Goal: Information Seeking & Learning: Check status

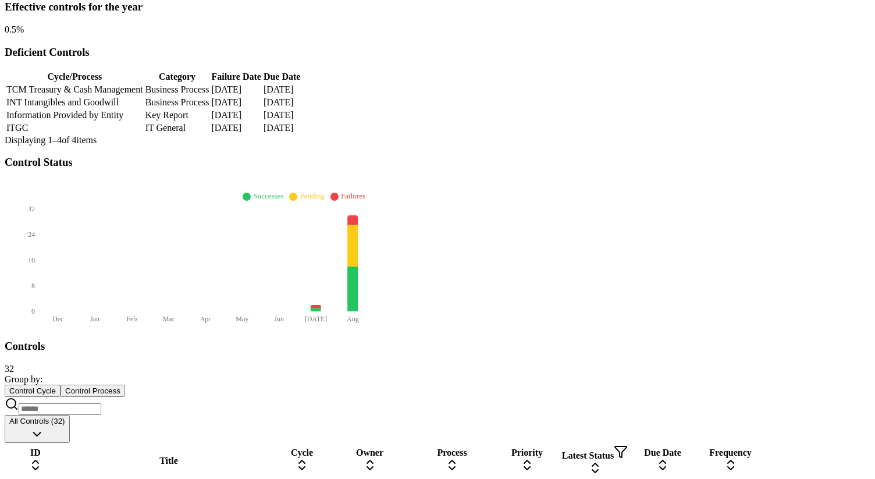
scroll to position [339, 0]
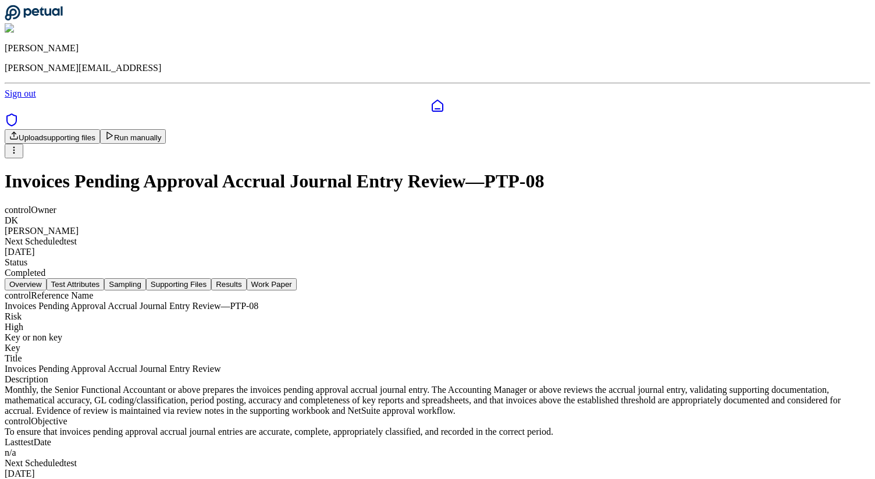
click at [246, 278] on button "Results" at bounding box center [228, 284] width 35 height 12
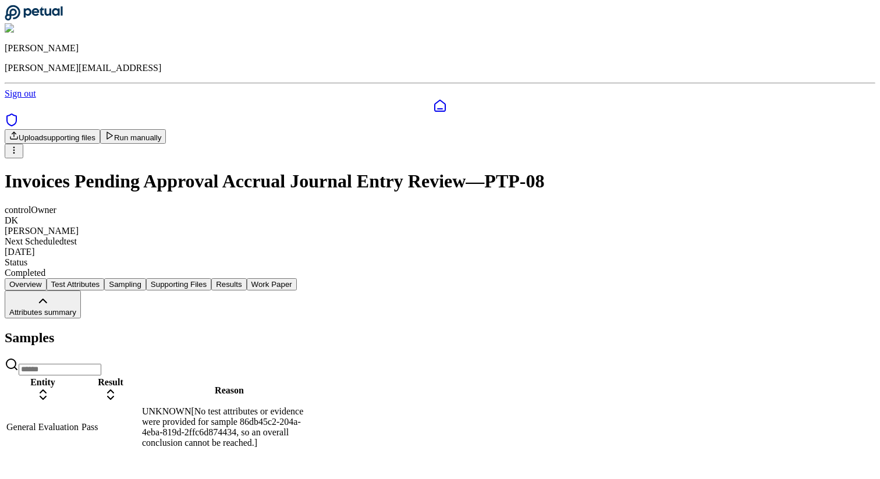
click at [485, 408] on div "Samples Entity Result Reason General Evaluation Pass UNKNOWN[No test attributes…" at bounding box center [440, 390] width 870 height 120
click at [316, 406] on div "UNKNOWN[No test attributes or evidence were provided for sample 86db45c2-204a-4…" at bounding box center [229, 427] width 175 height 42
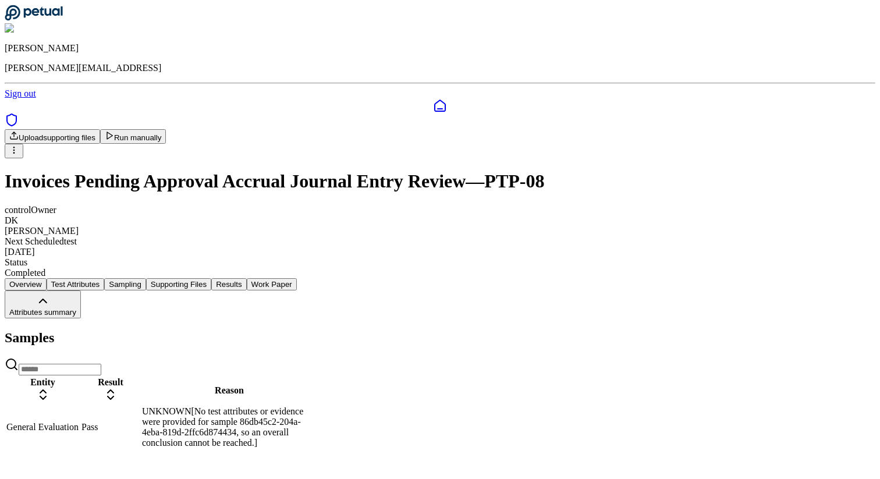
click at [316, 406] on div "UNKNOWN[No test attributes or evidence were provided for sample 86db45c2-204a-4…" at bounding box center [229, 427] width 175 height 42
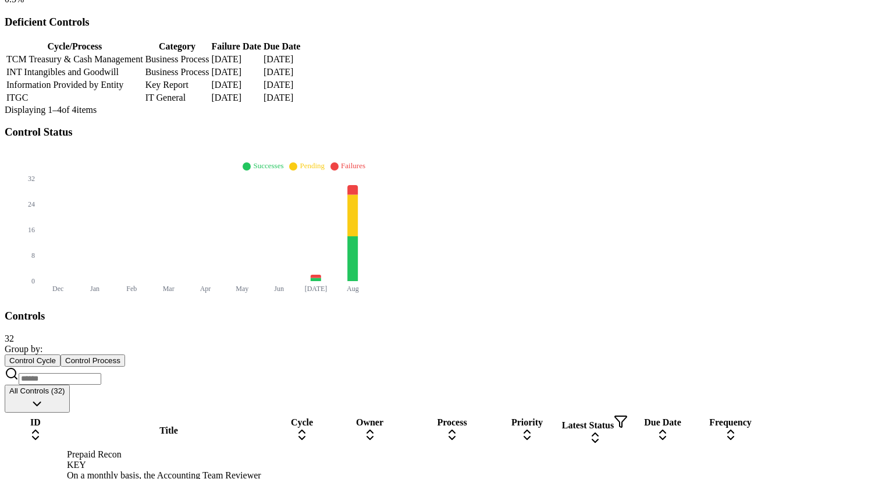
scroll to position [311, 0]
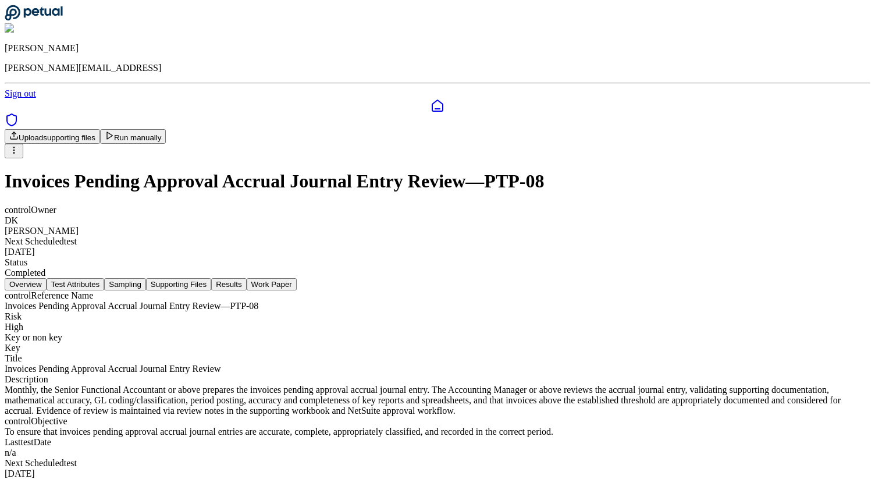
click at [246, 278] on button "Results" at bounding box center [228, 284] width 35 height 12
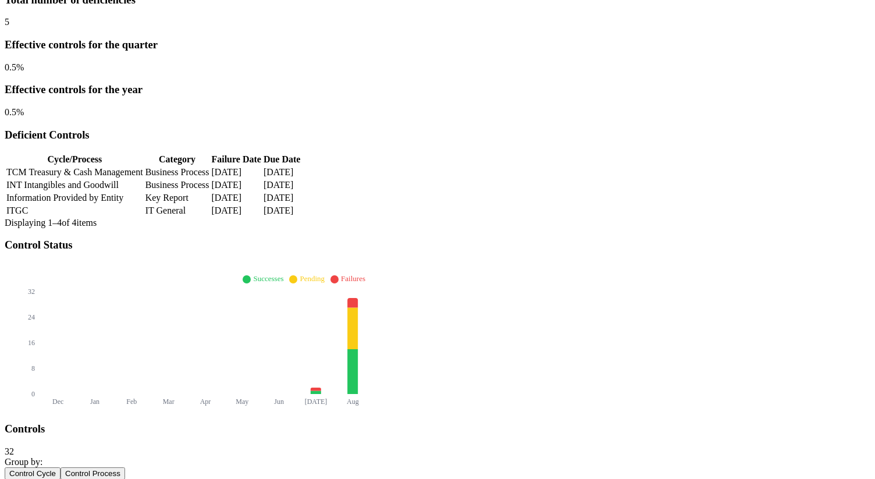
scroll to position [214, 0]
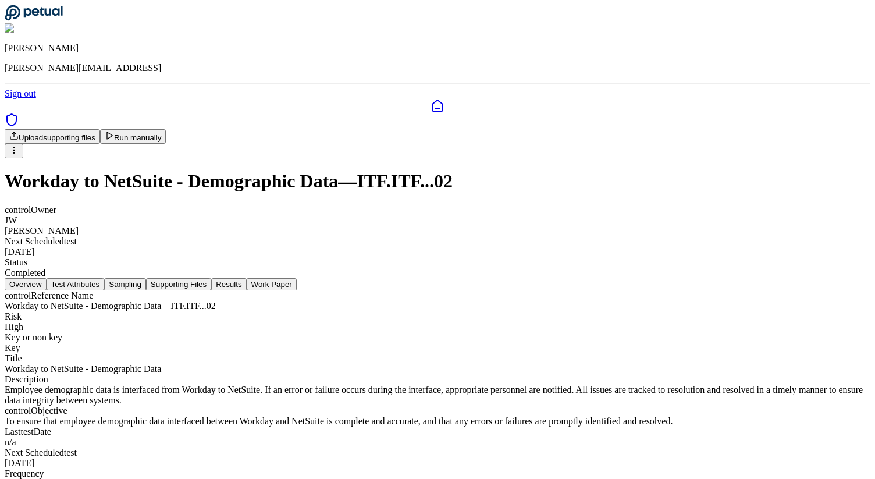
click at [246, 278] on button "Results" at bounding box center [228, 284] width 35 height 12
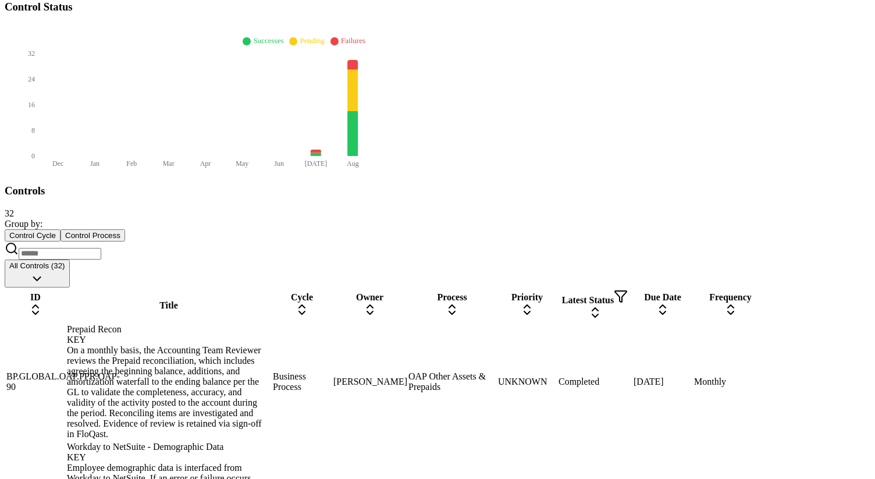
scroll to position [583, 0]
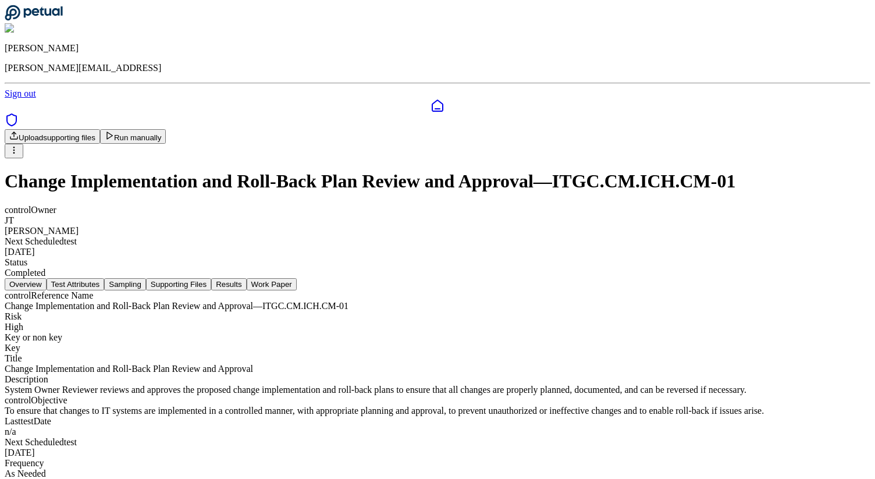
click at [246, 278] on button "Results" at bounding box center [228, 284] width 35 height 12
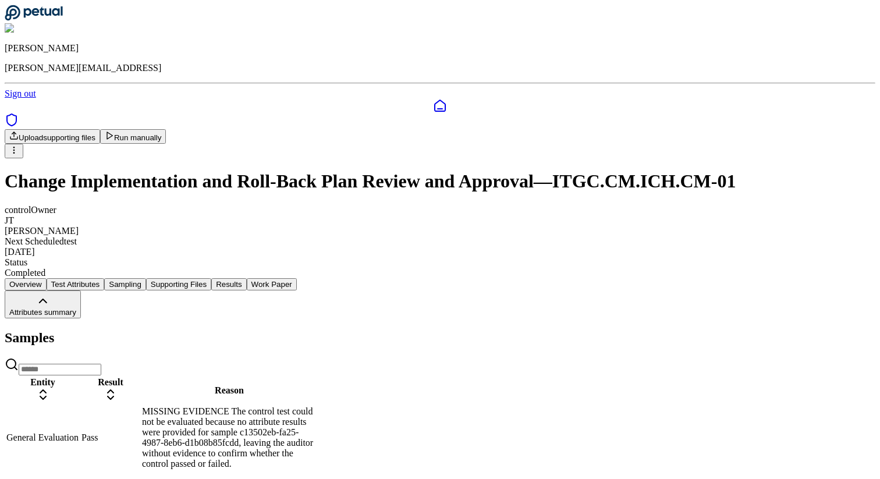
click at [317, 405] on td "MISSING EVIDENCE The control test could not be evaluated because no attribute r…" at bounding box center [229, 437] width 176 height 64
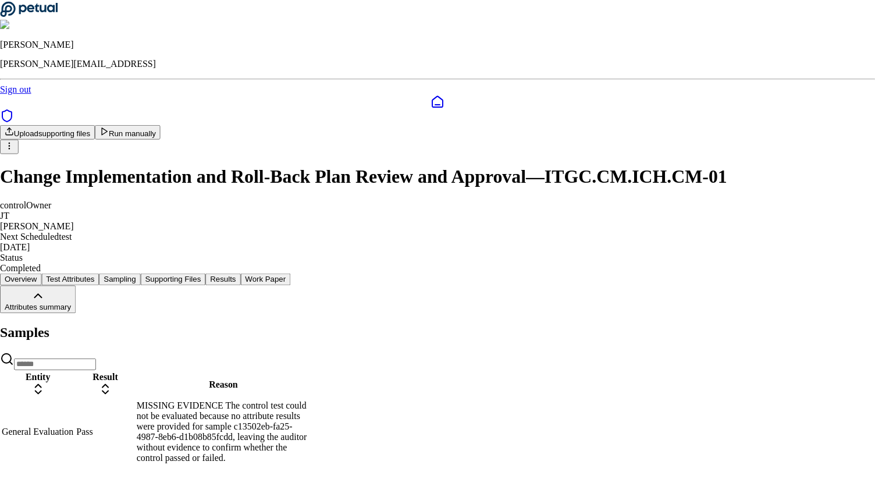
scroll to position [21, 0]
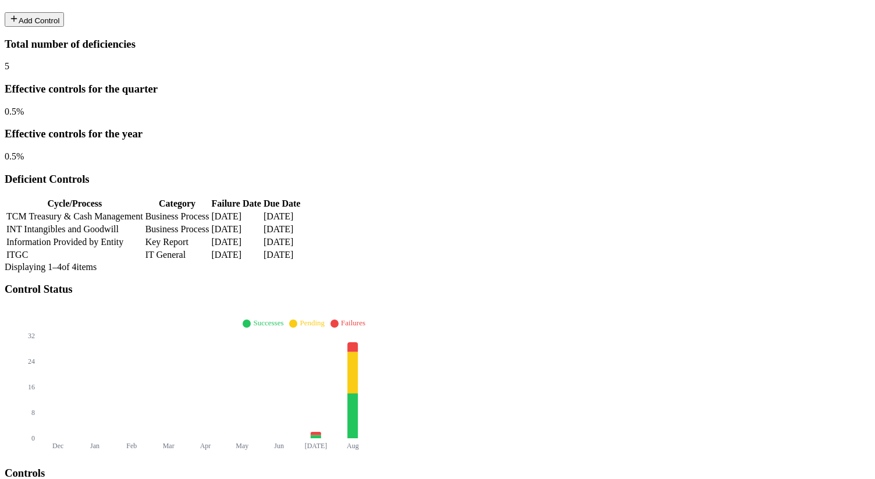
scroll to position [211, 0]
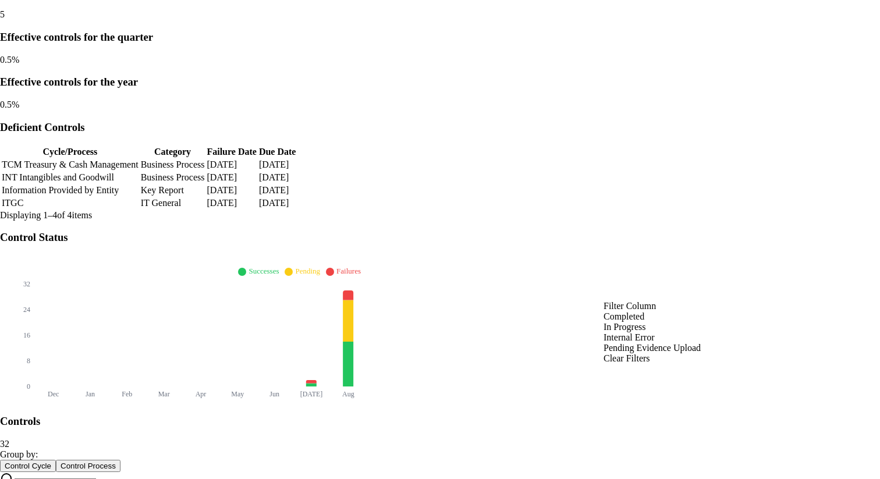
click at [646, 322] on div "Completed" at bounding box center [651, 316] width 97 height 10
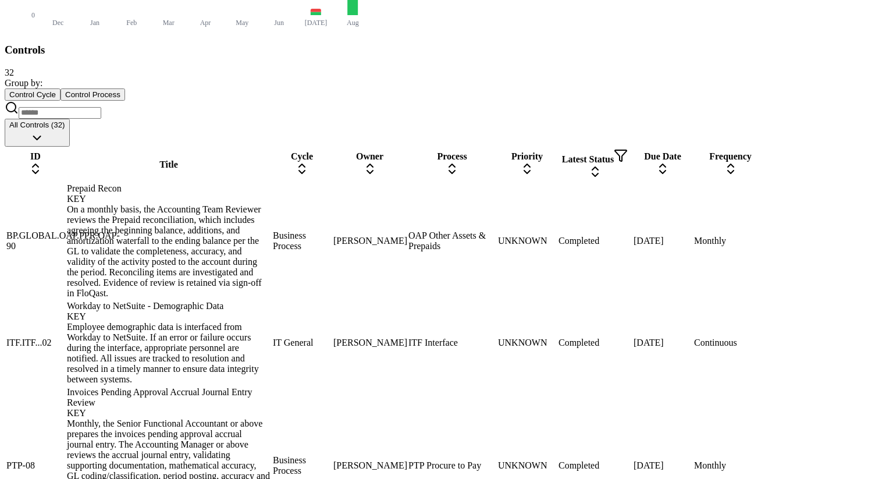
scroll to position [591, 0]
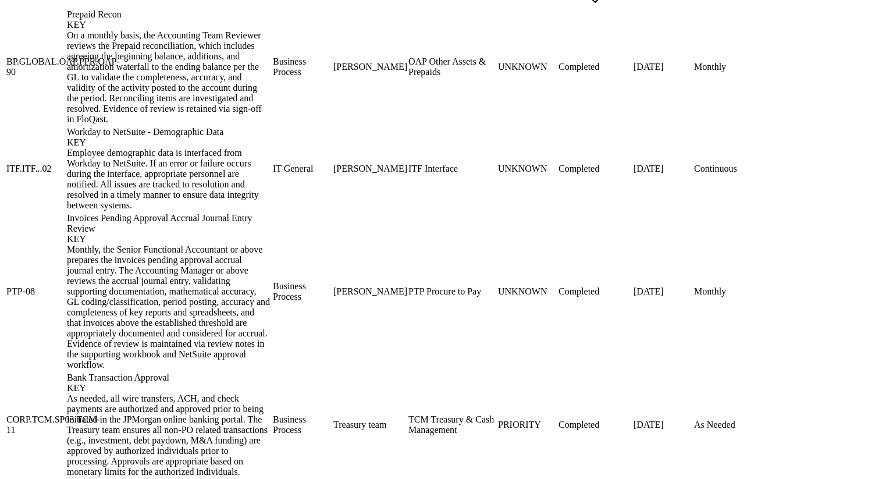
scroll to position [768, 0]
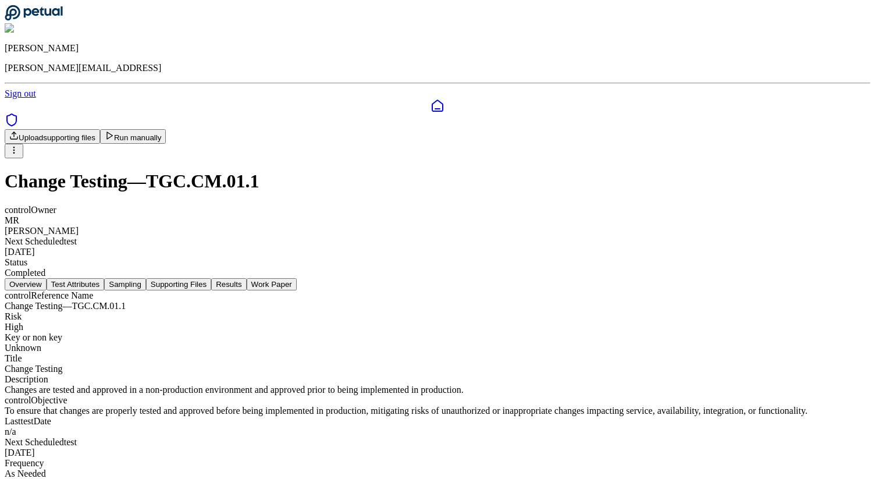
click at [483, 278] on nav "Overview Test Attributes Sampling Supporting Files Results Work Paper" at bounding box center [438, 284] width 866 height 12
click at [246, 278] on button "Results" at bounding box center [228, 284] width 35 height 12
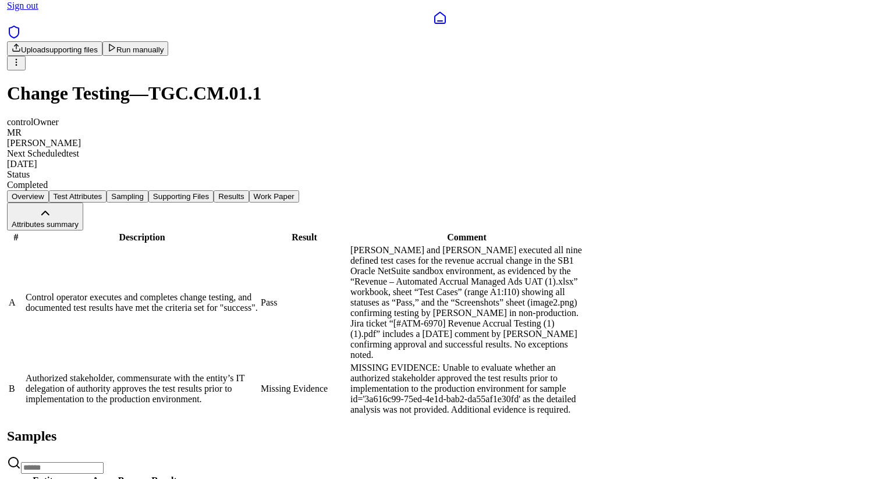
scroll to position [122, 0]
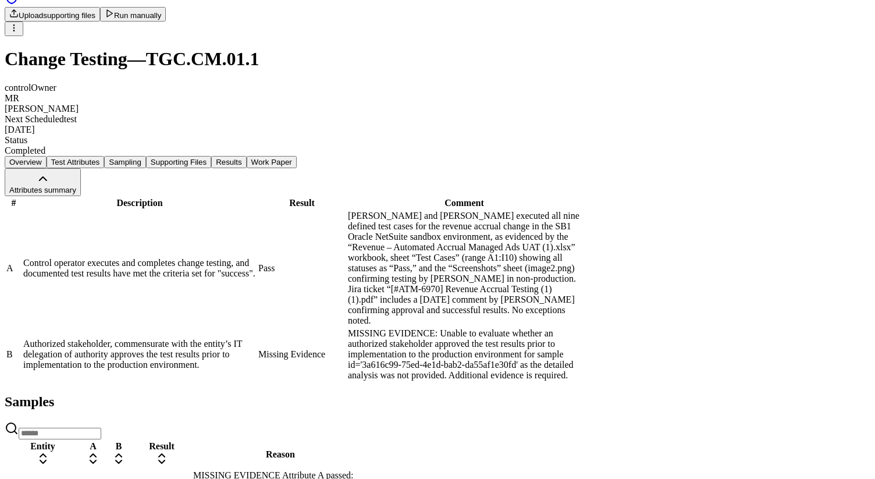
click at [256, 258] on div "Control operator executes and completes change testing, and documented test res…" at bounding box center [139, 268] width 233 height 21
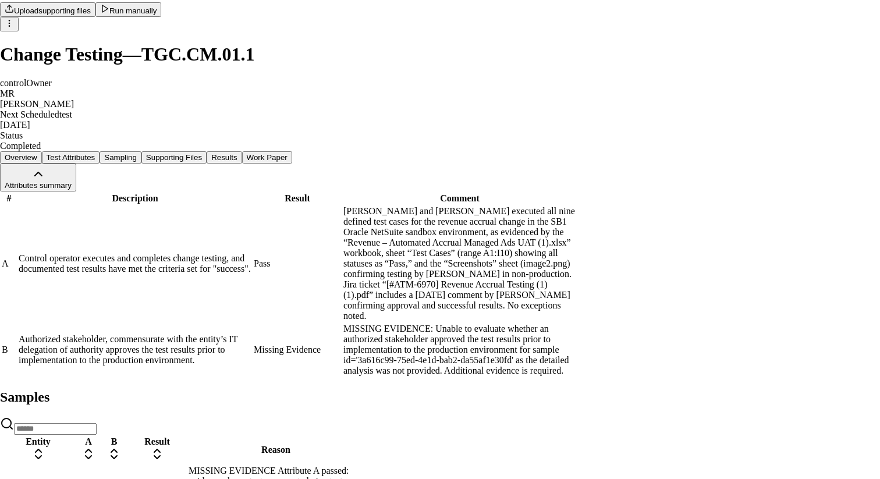
scroll to position [33, 0]
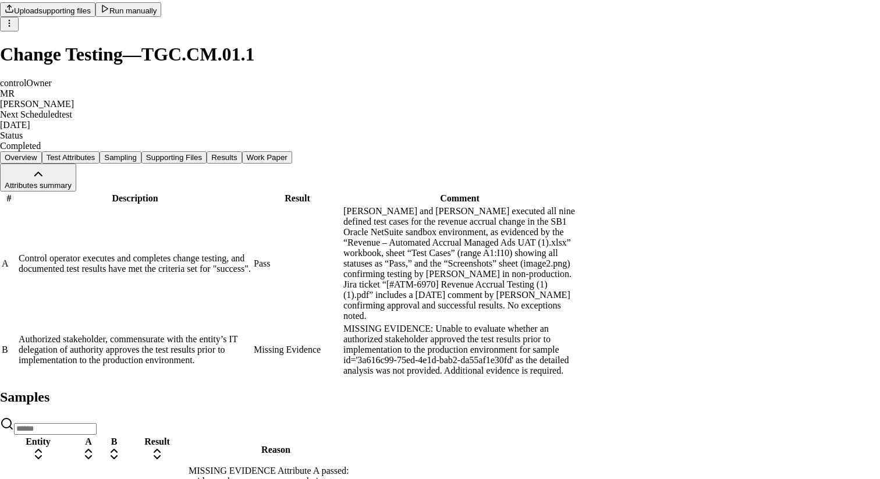
scroll to position [84, 0]
drag, startPoint x: 247, startPoint y: 99, endPoint x: 509, endPoint y: 129, distance: 264.1
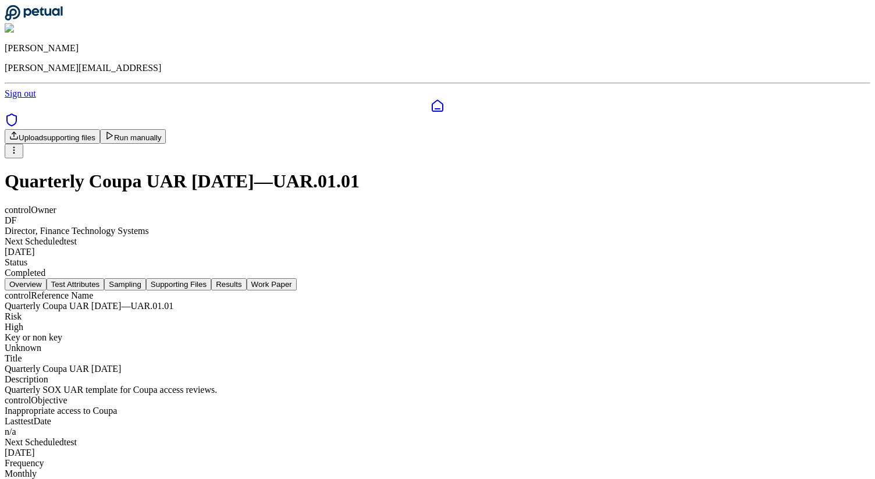
scroll to position [6, 0]
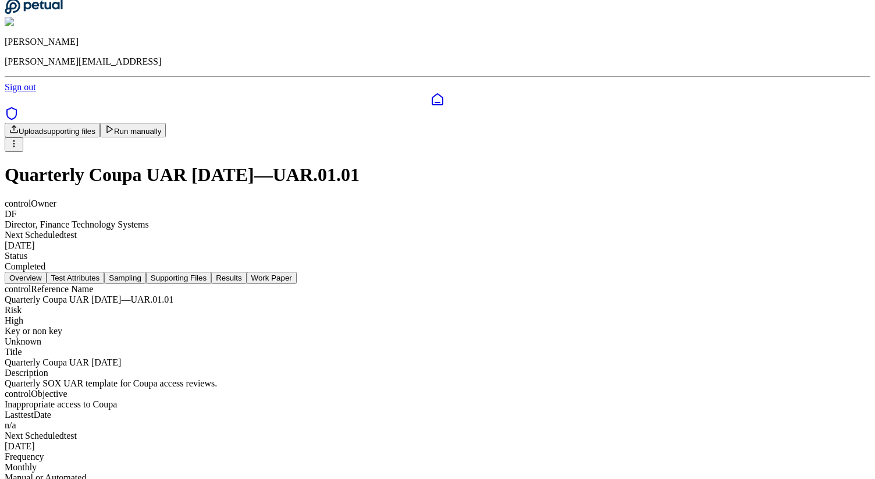
click at [246, 272] on button "Results" at bounding box center [228, 278] width 35 height 12
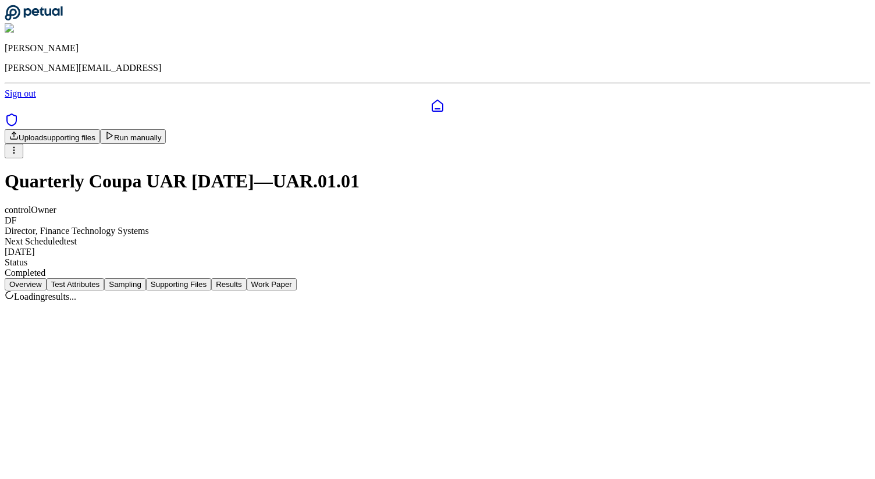
scroll to position [0, 0]
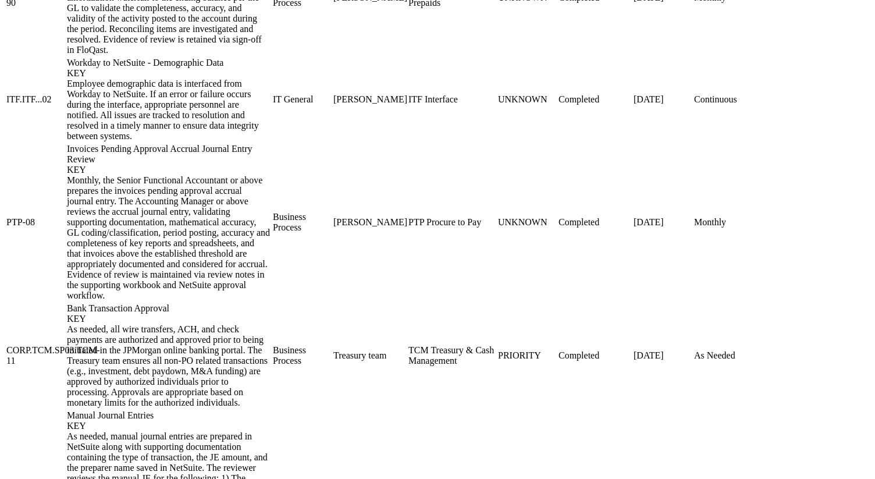
scroll to position [831, 0]
